Goal: Transaction & Acquisition: Book appointment/travel/reservation

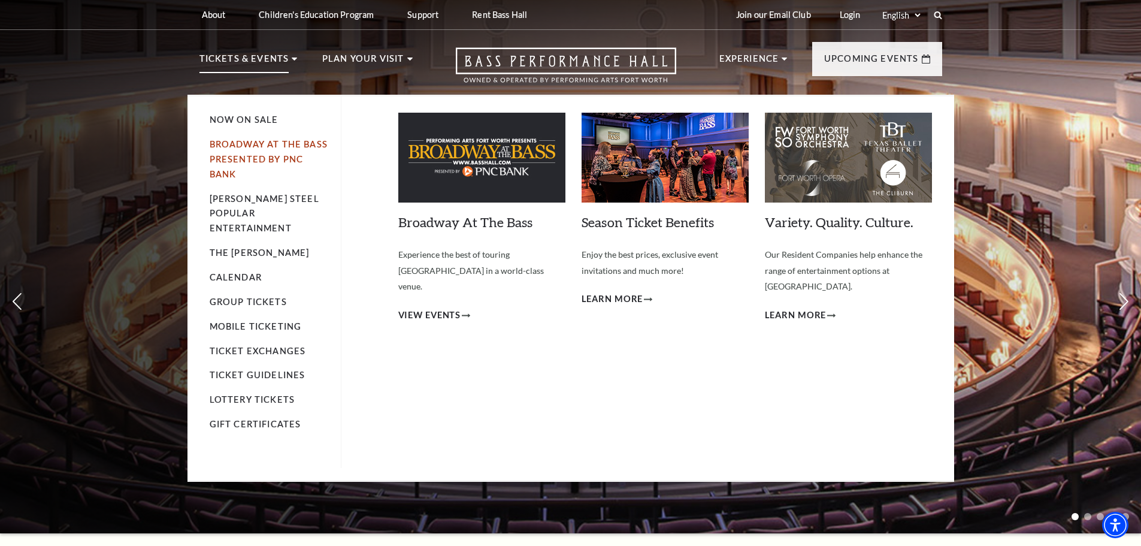
click at [241, 156] on link "Broadway At The Bass presented by PNC Bank" at bounding box center [269, 159] width 118 height 40
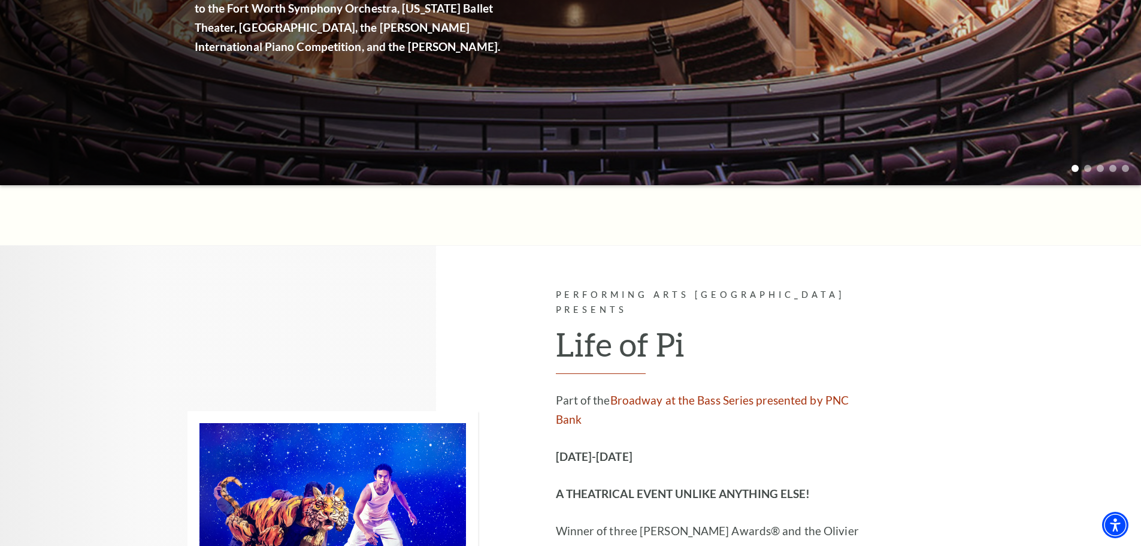
scroll to position [360, 0]
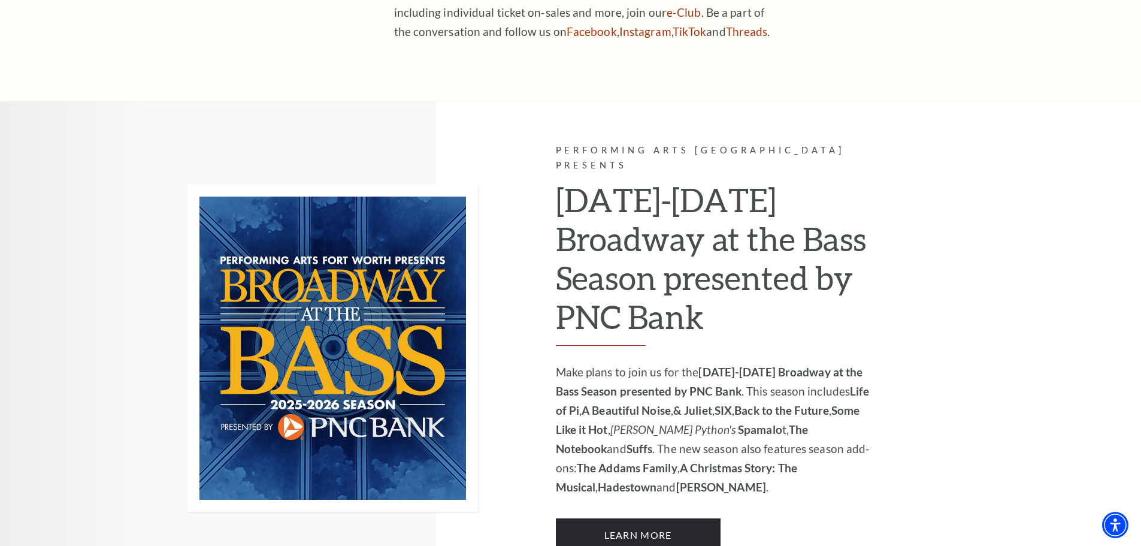
scroll to position [719, 0]
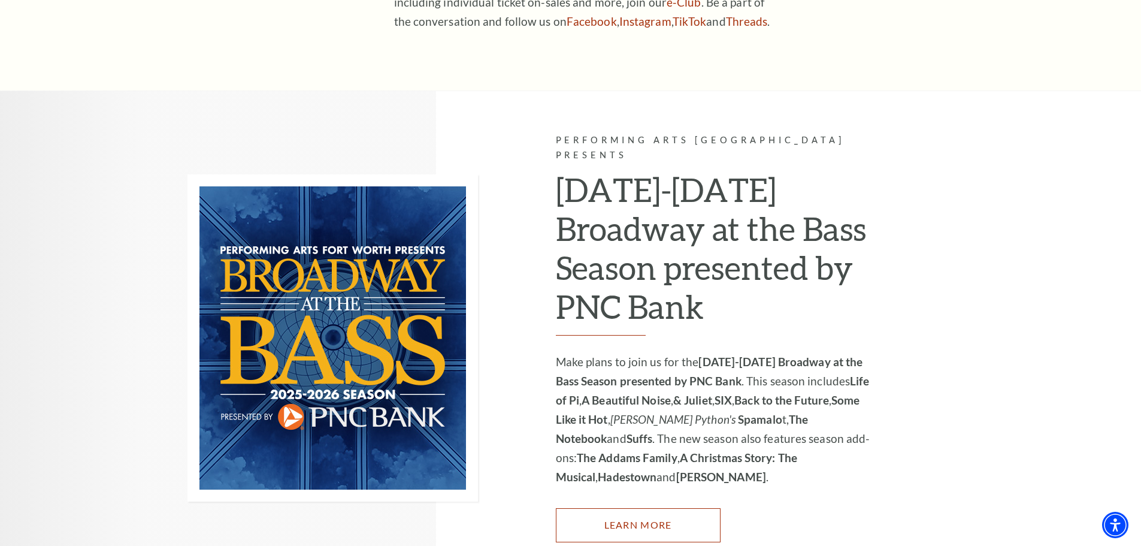
click at [647, 508] on link "Learn More" at bounding box center [638, 525] width 165 height 34
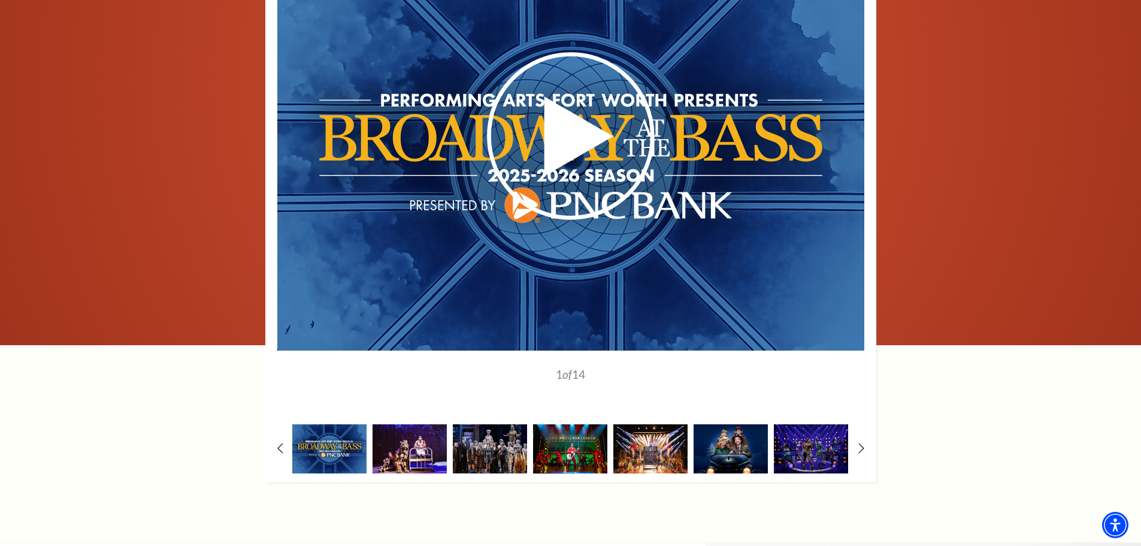
scroll to position [839, 0]
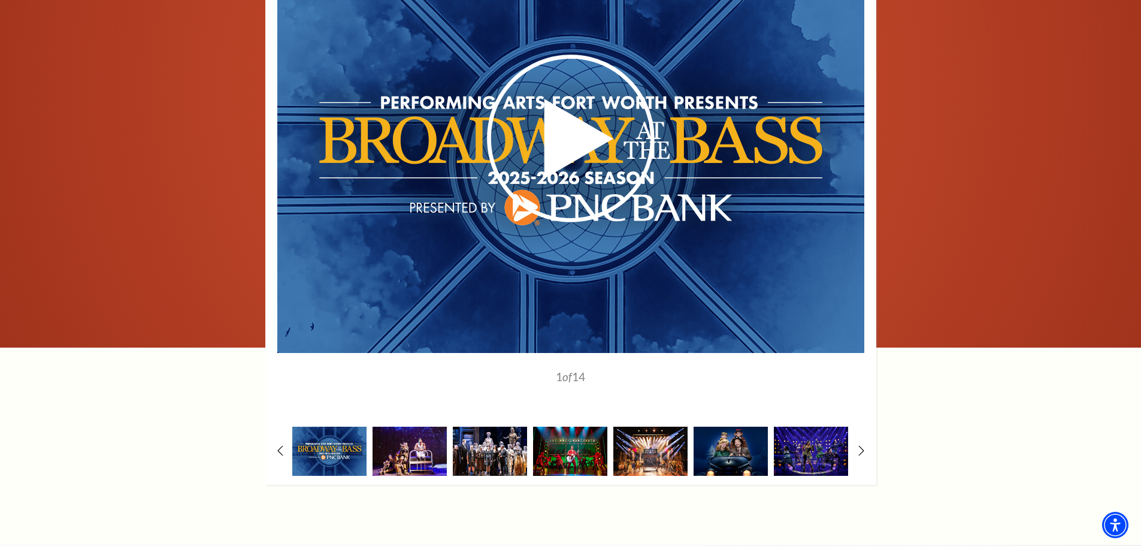
click at [501, 451] on img at bounding box center [490, 451] width 74 height 49
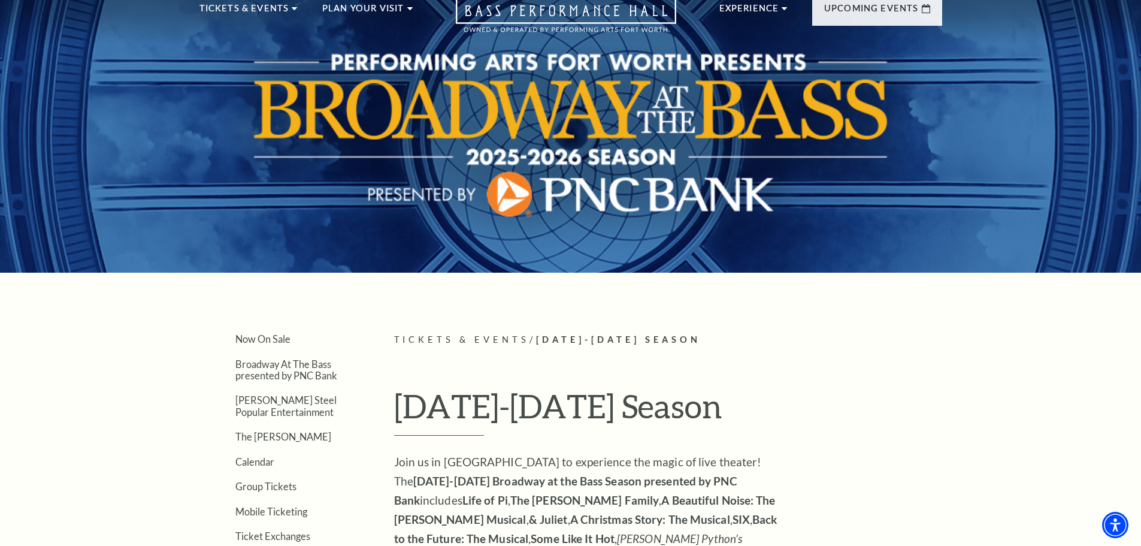
scroll to position [0, 0]
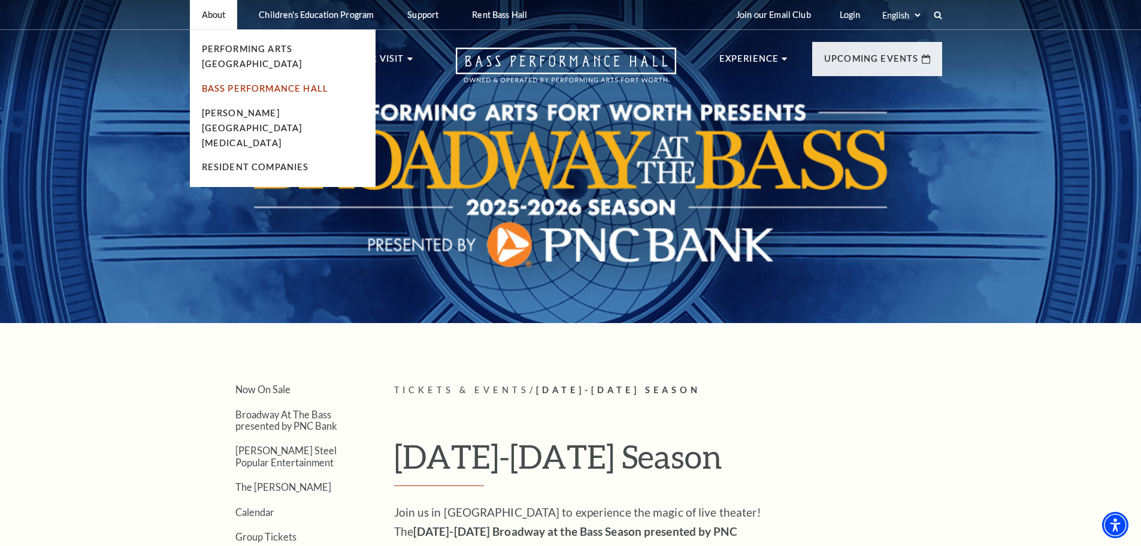
click at [211, 83] on link "Bass Performance Hall" at bounding box center [265, 88] width 127 height 10
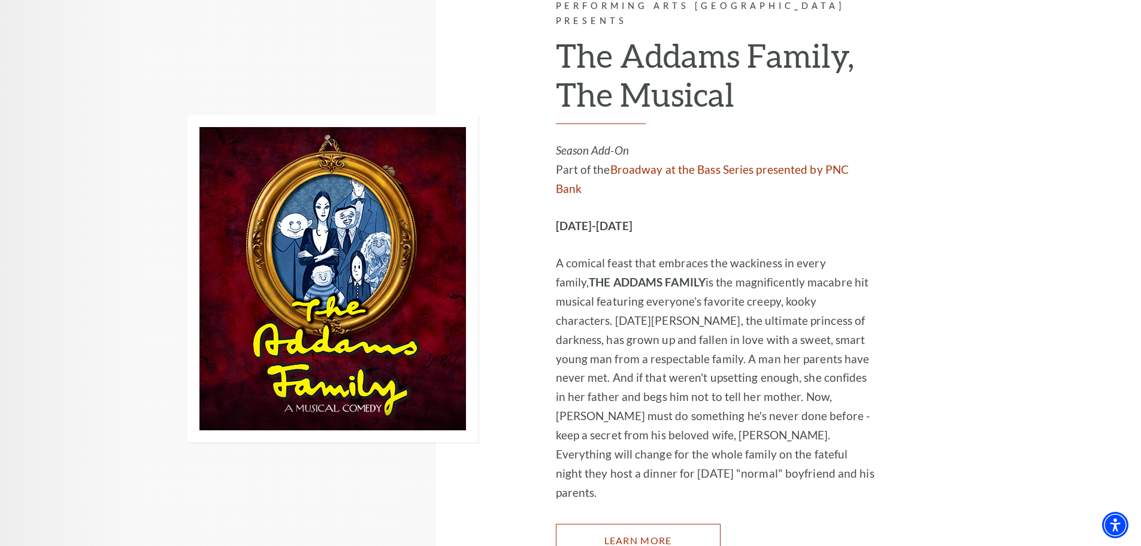
scroll to position [2155, 0]
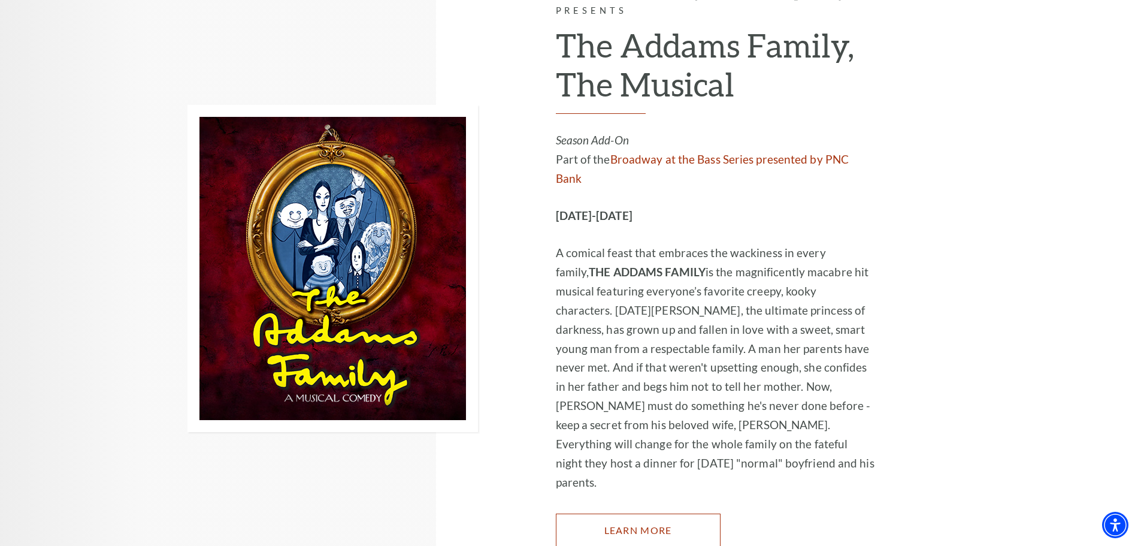
click at [646, 513] on link "Learn More" at bounding box center [638, 530] width 165 height 34
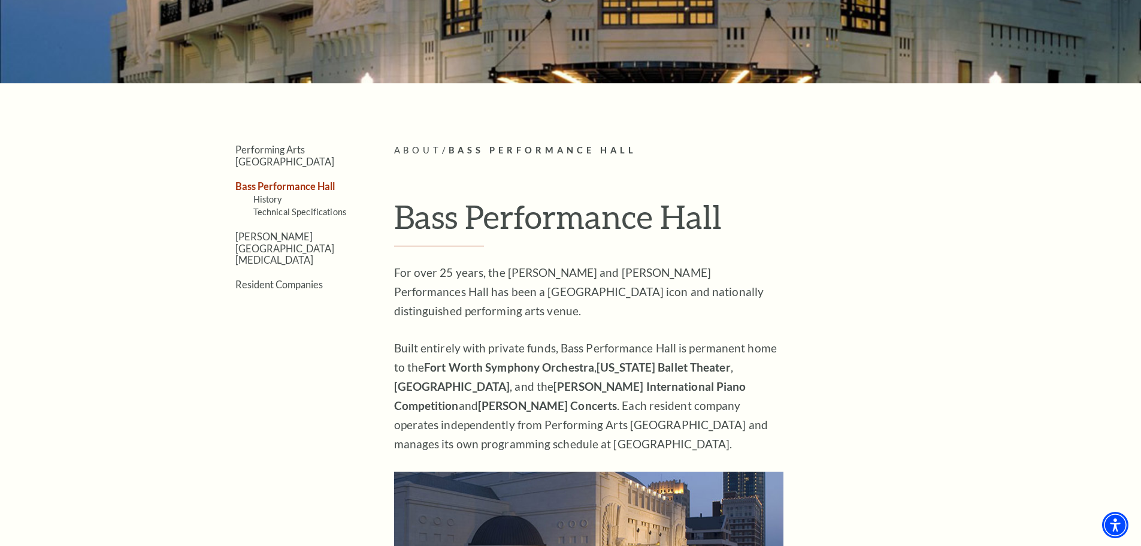
scroll to position [60, 0]
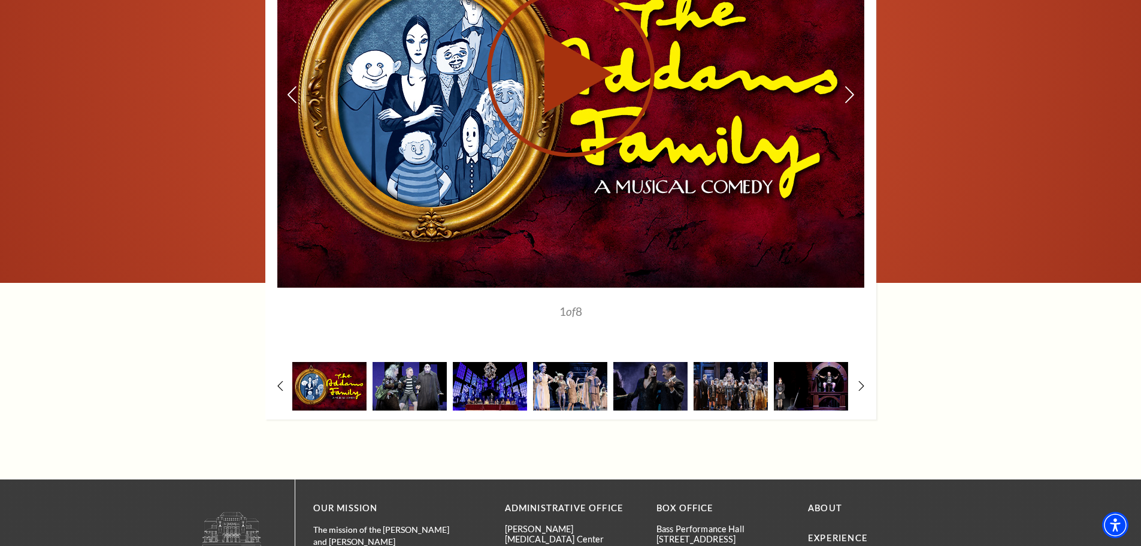
scroll to position [1738, 0]
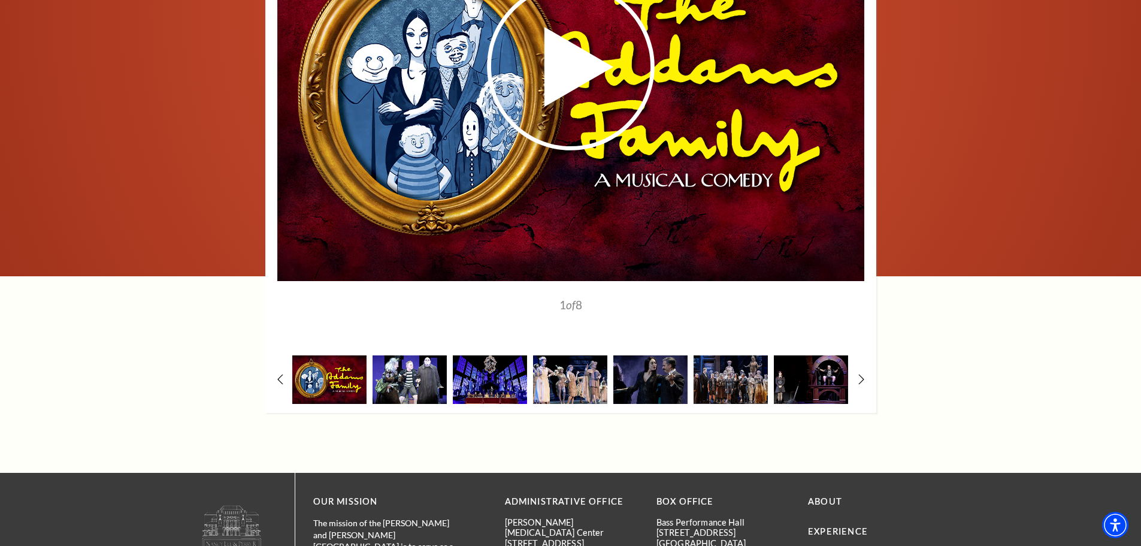
click at [415, 374] on img at bounding box center [410, 379] width 74 height 49
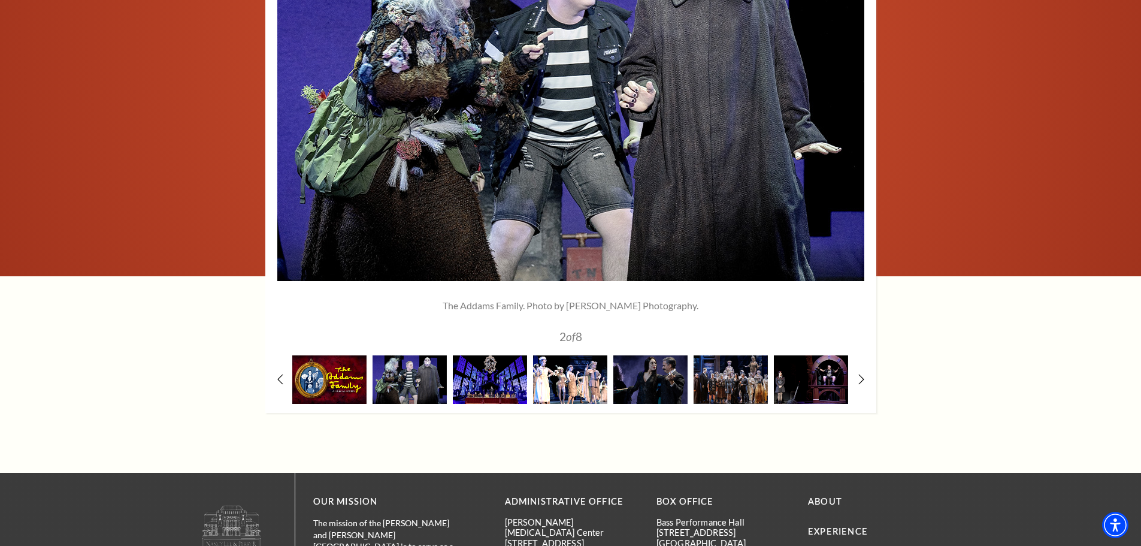
click at [549, 376] on img at bounding box center [570, 379] width 74 height 49
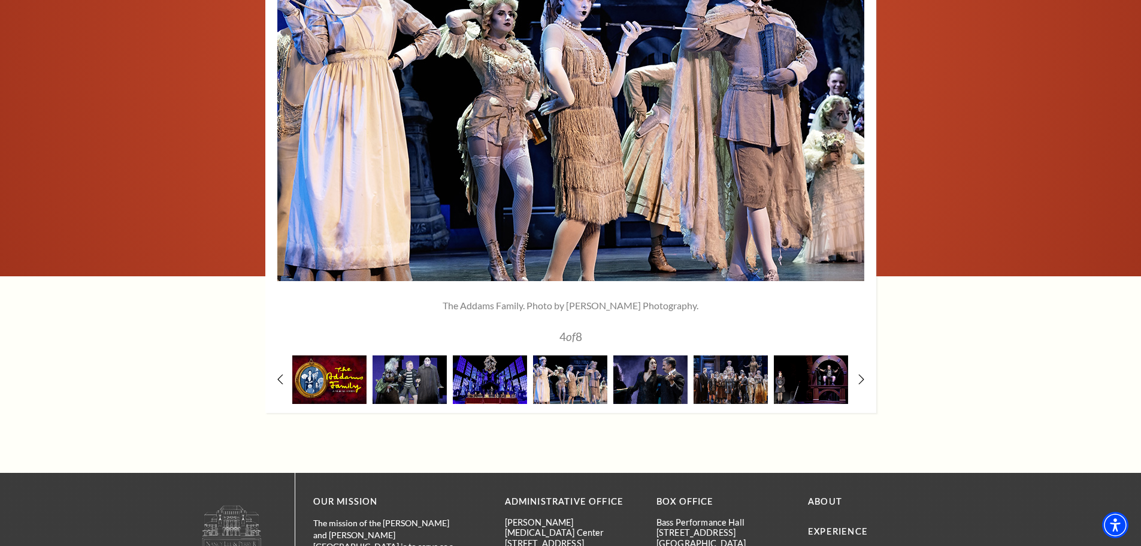
click at [645, 377] on img at bounding box center [651, 379] width 74 height 49
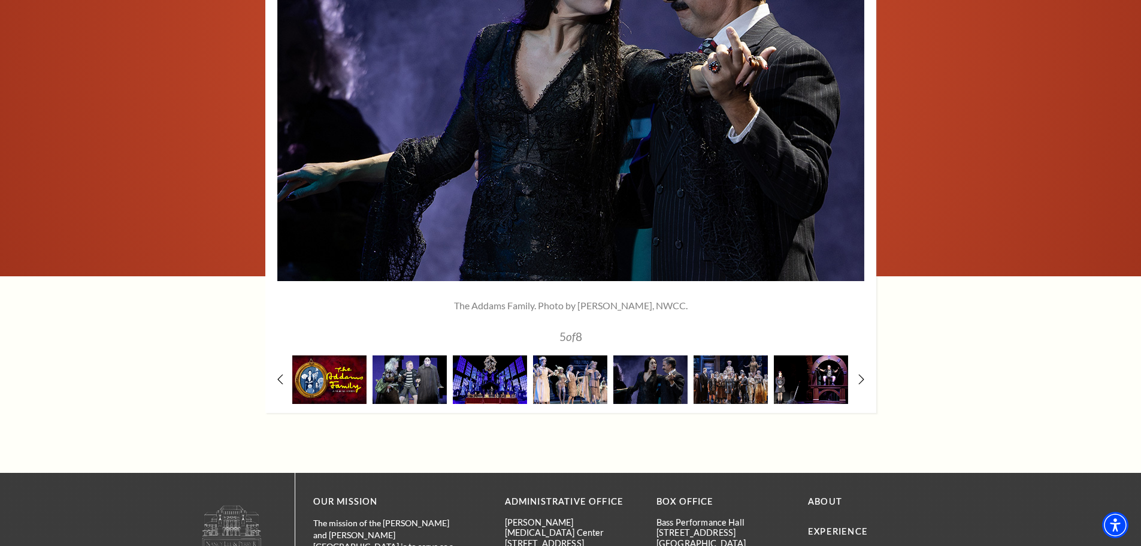
click at [814, 371] on img at bounding box center [811, 379] width 74 height 49
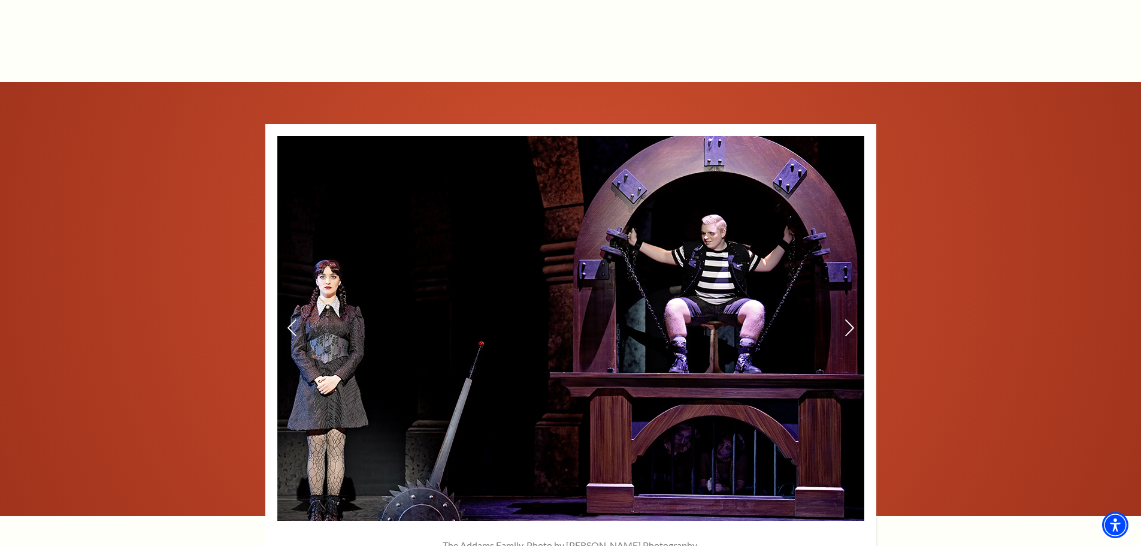
scroll to position [1558, 0]
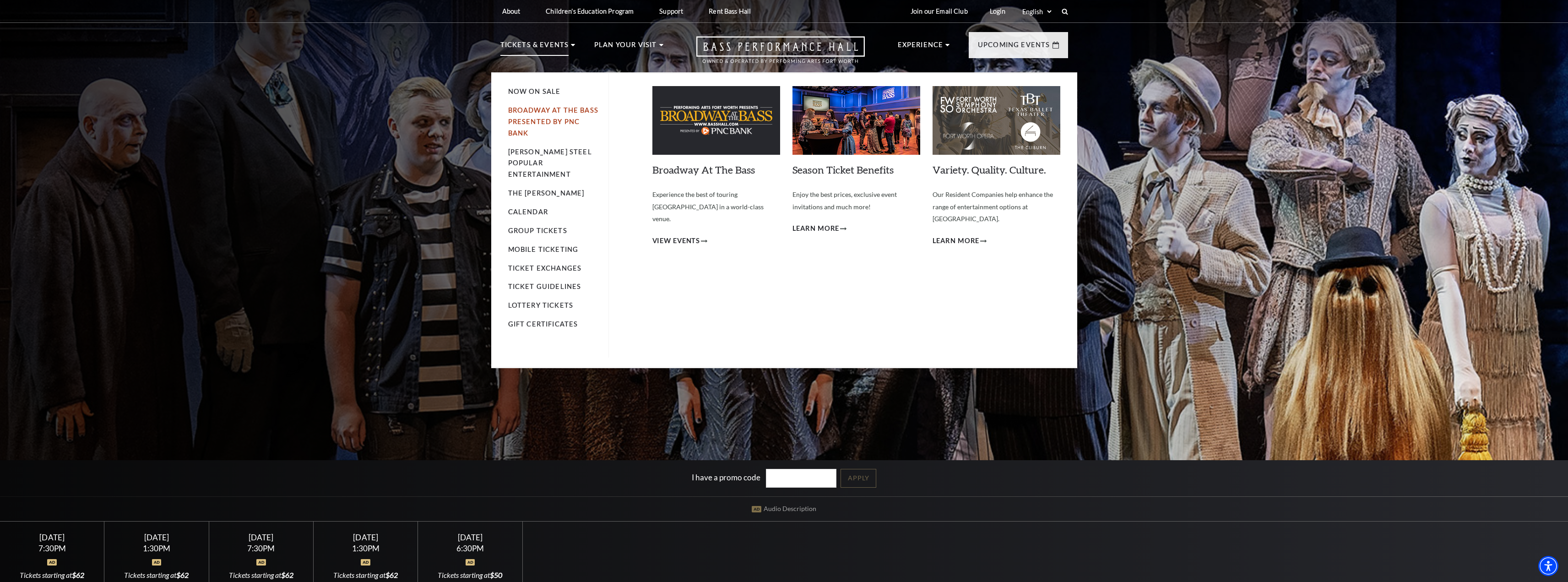
click at [553, 118] on link "Broadway At The Bass presented by PNC Bank" at bounding box center [553, 121] width 90 height 31
click at [539, 92] on link "Now On Sale" at bounding box center [534, 91] width 53 height 8
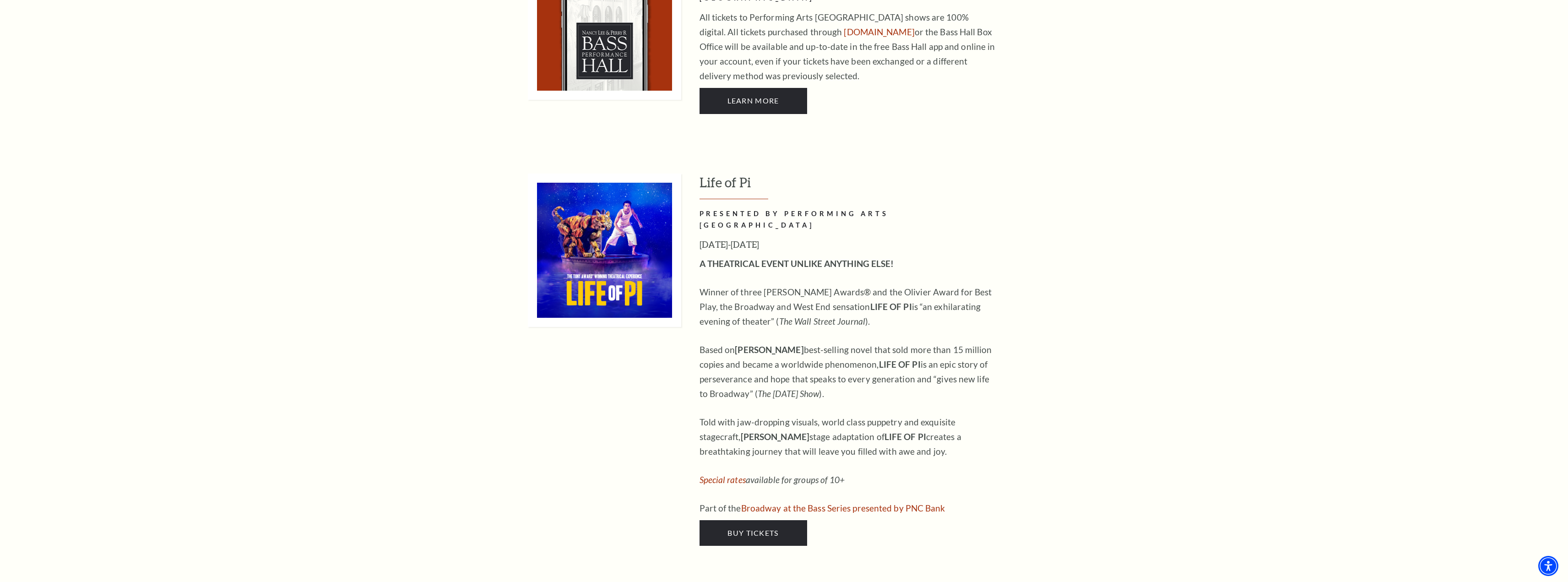
scroll to position [915, 0]
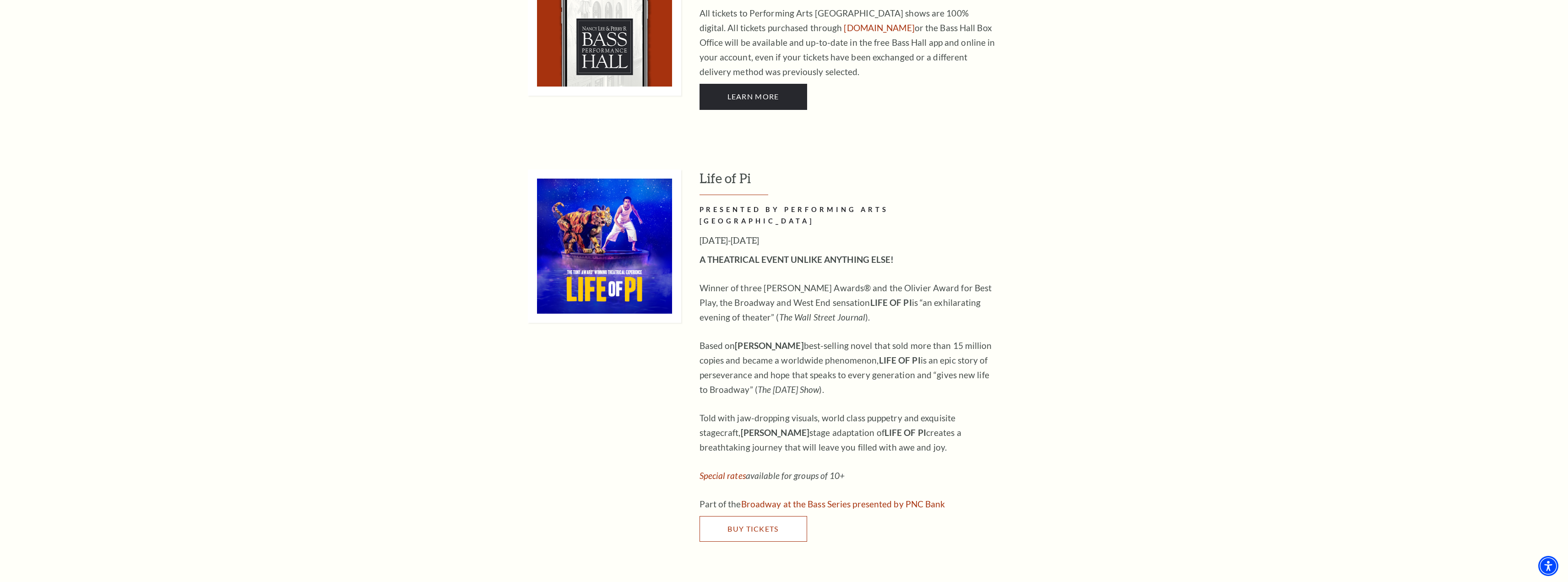
click at [747, 524] on span "Buy Tickets" at bounding box center [753, 528] width 51 height 8
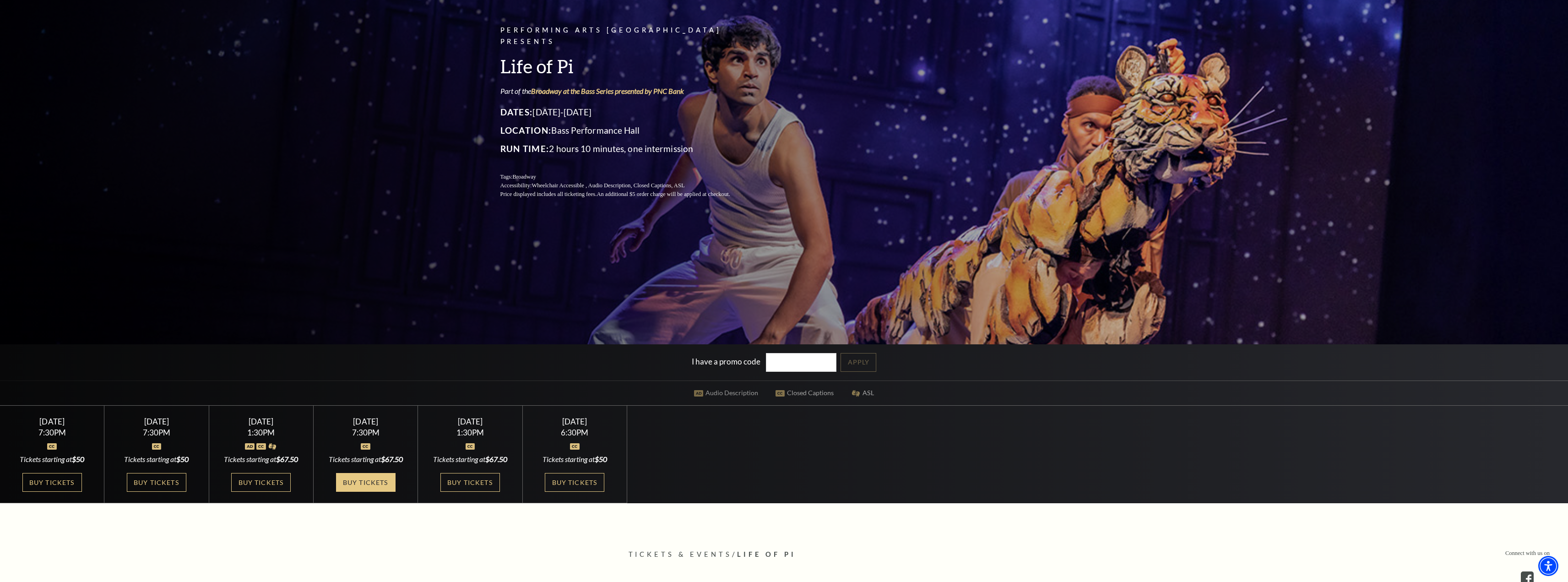
scroll to position [137, 0]
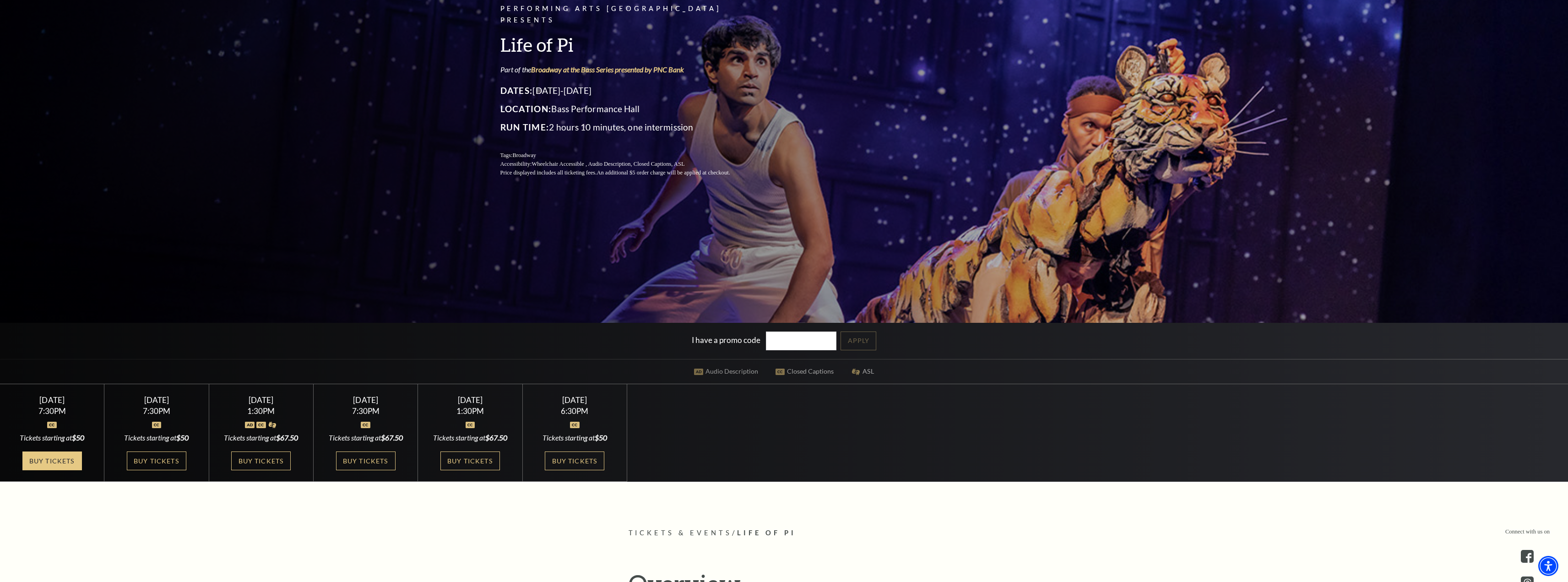
click at [57, 467] on link "Buy Tickets" at bounding box center [52, 461] width 60 height 19
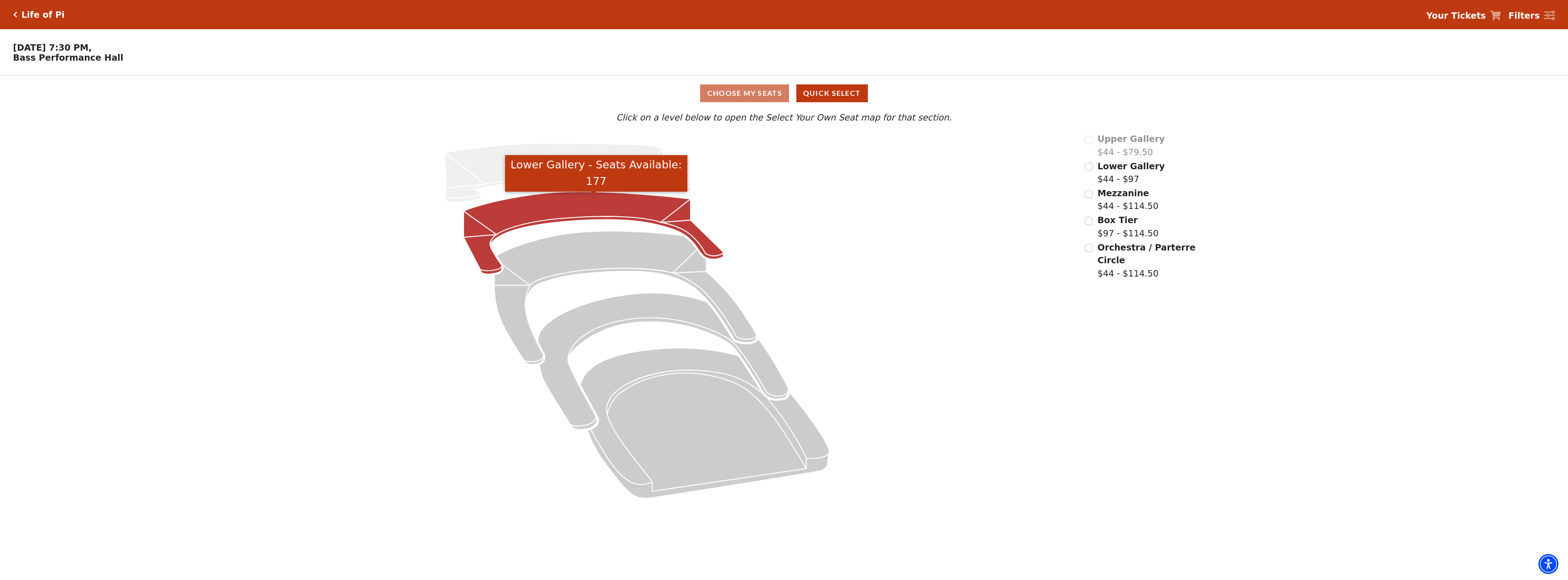
click at [623, 212] on icon "Lower Gallery - Seats Available: 177" at bounding box center [593, 233] width 260 height 82
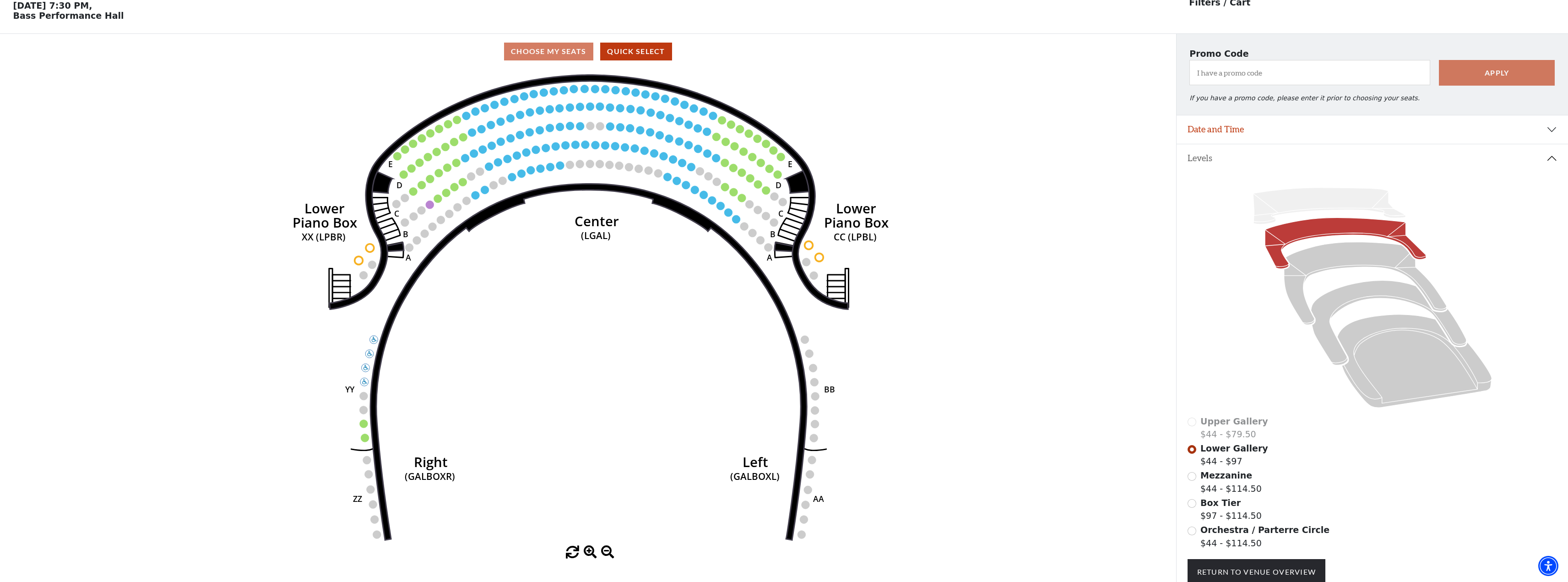
scroll to position [43, 0]
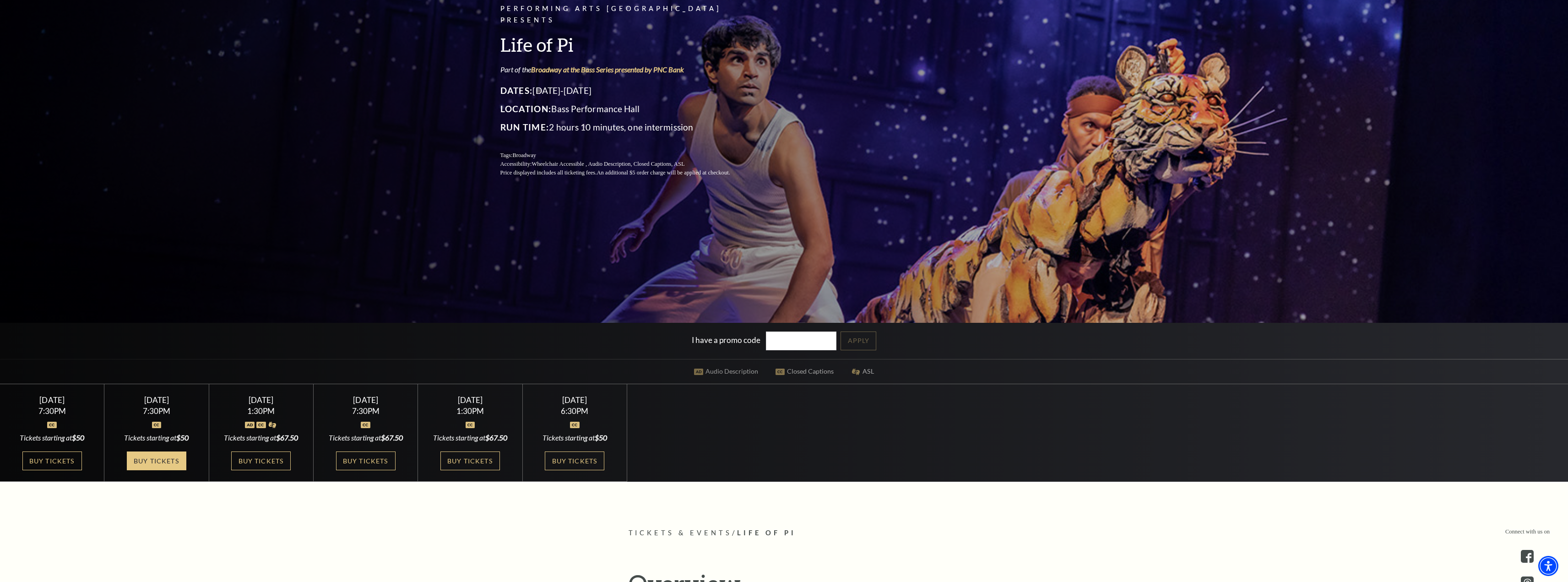
click at [157, 458] on link "Buy Tickets" at bounding box center [157, 461] width 60 height 19
click at [257, 461] on link "Buy Tickets" at bounding box center [261, 461] width 60 height 19
click at [366, 459] on link "Buy Tickets" at bounding box center [366, 461] width 60 height 19
click at [572, 460] on link "Buy Tickets" at bounding box center [575, 461] width 60 height 19
click at [469, 457] on link "Buy Tickets" at bounding box center [470, 461] width 60 height 19
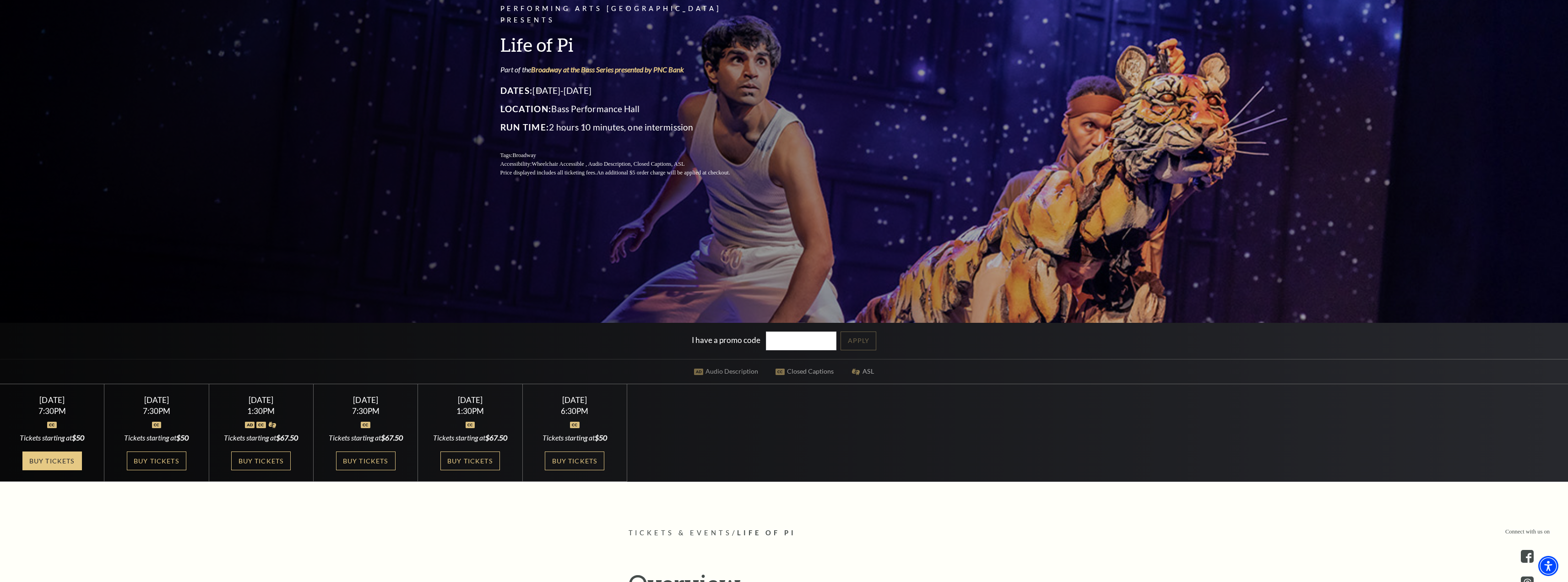
click at [38, 469] on link "Buy Tickets" at bounding box center [52, 461] width 60 height 19
